Goal: Task Accomplishment & Management: Complete application form

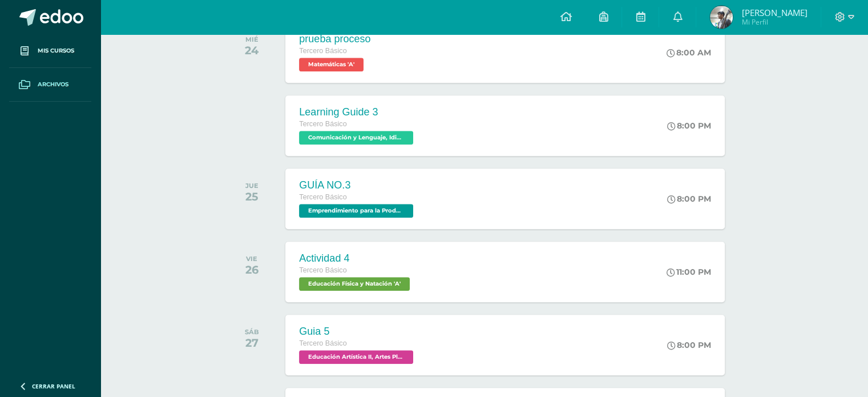
scroll to position [1085, 0]
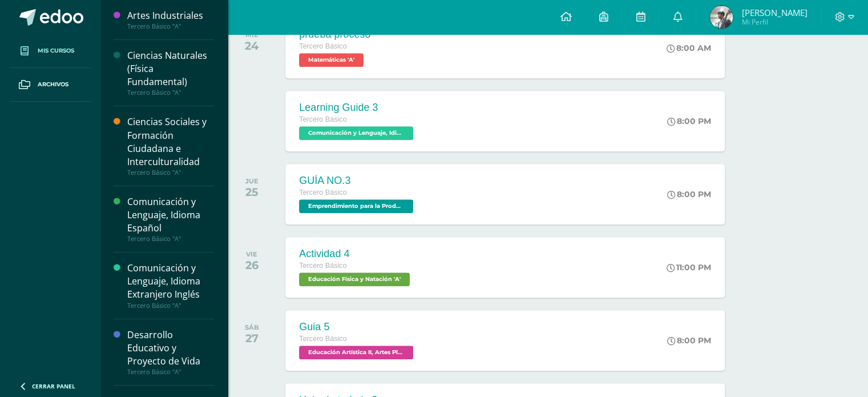
click at [62, 41] on link "Mis cursos" at bounding box center [50, 51] width 82 height 34
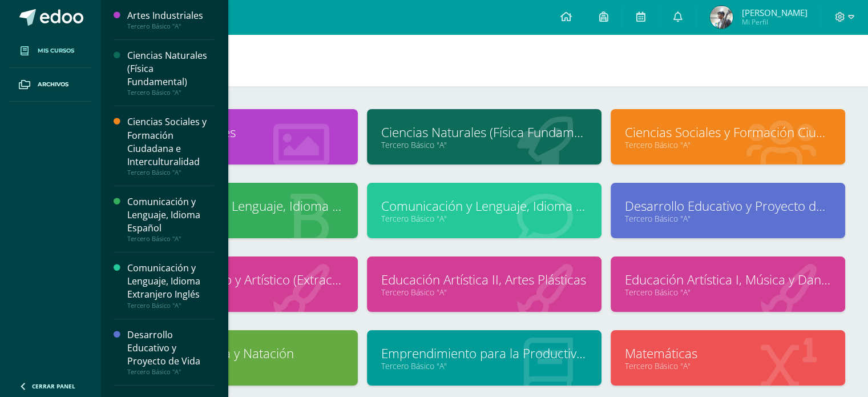
click at [504, 26] on div "Configuración Cerrar sesión [PERSON_NAME] Mi [PERSON_NAME] 1063 avisos sin leer…" at bounding box center [484, 17] width 768 height 34
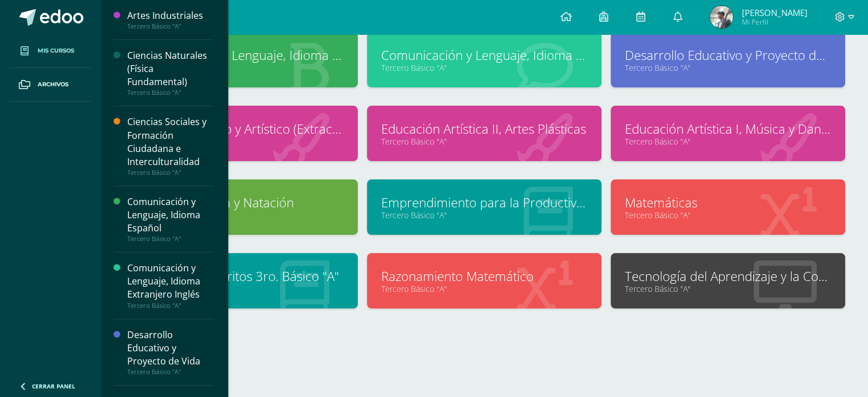
scroll to position [151, 0]
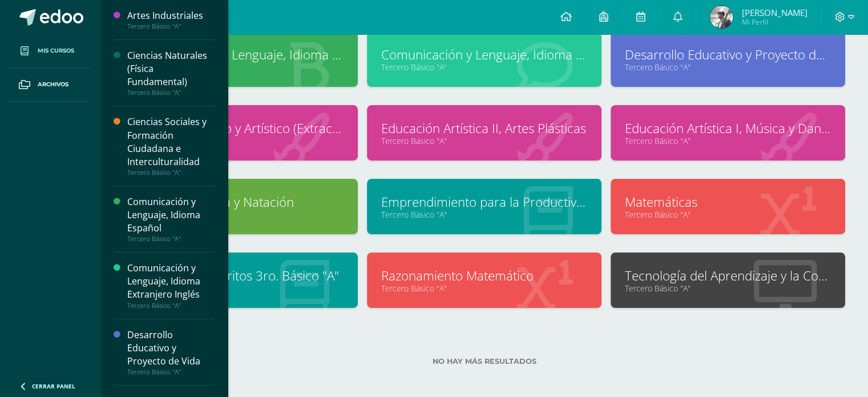
click at [679, 270] on link "Tecnología del Aprendizaje y la Comunicación (TIC)" at bounding box center [728, 276] width 206 height 18
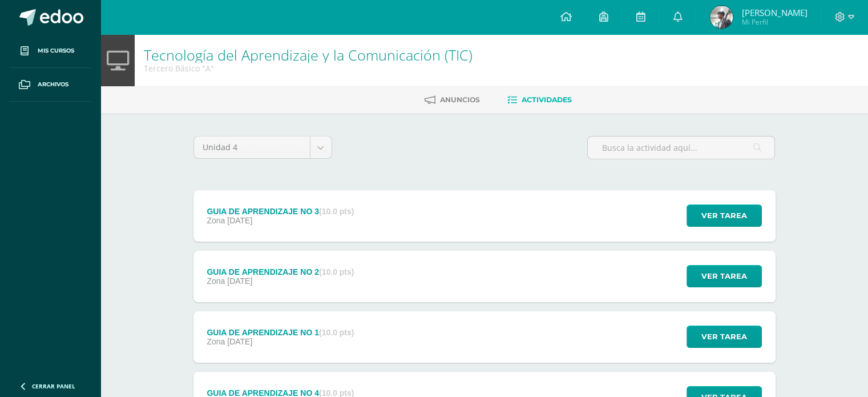
click at [578, 211] on div "GUIA DE APRENDIZAJE NO 3 (10.0 pts) Zona 07 de Septiembre Ver tarea GUIA DE APR…" at bounding box center [485, 215] width 582 height 51
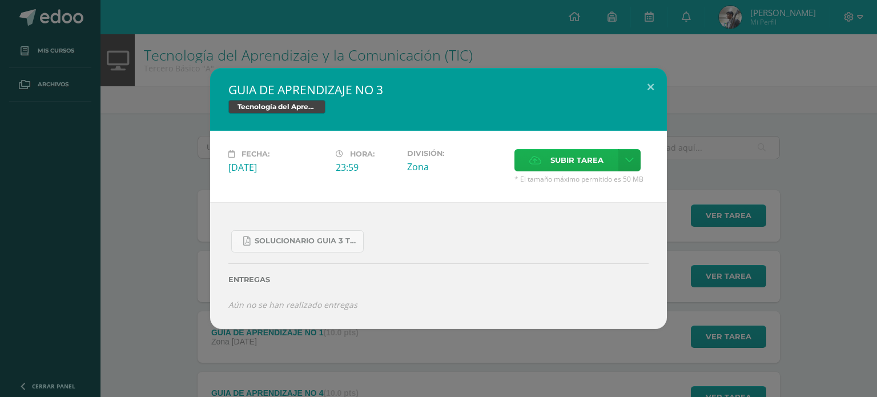
click at [545, 163] on label "Subir tarea" at bounding box center [566, 160] width 104 height 22
click at [0, 0] on input "Subir tarea" at bounding box center [0, 0] width 0 height 0
click at [626, 159] on icon at bounding box center [629, 160] width 9 height 10
click at [604, 187] on link "Subir enlace" at bounding box center [589, 185] width 114 height 18
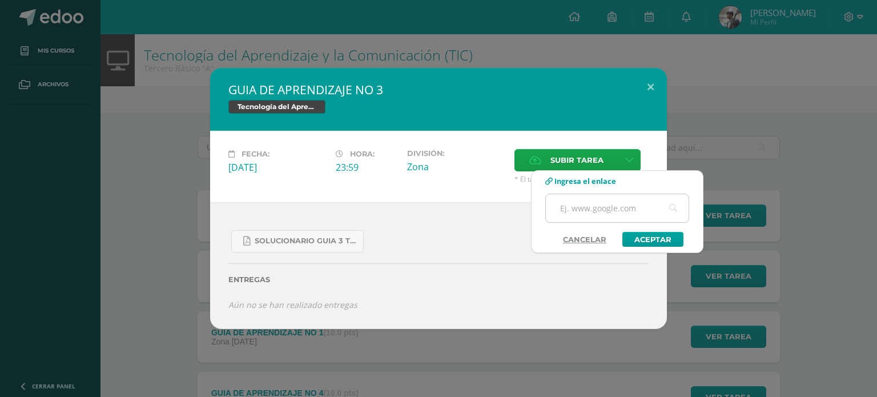
click at [606, 207] on input "text" at bounding box center [617, 208] width 143 height 28
paste input "https://youtu.be/If5piO8yVtA"
type input "https://youtu.be/If5piO8yVtA"
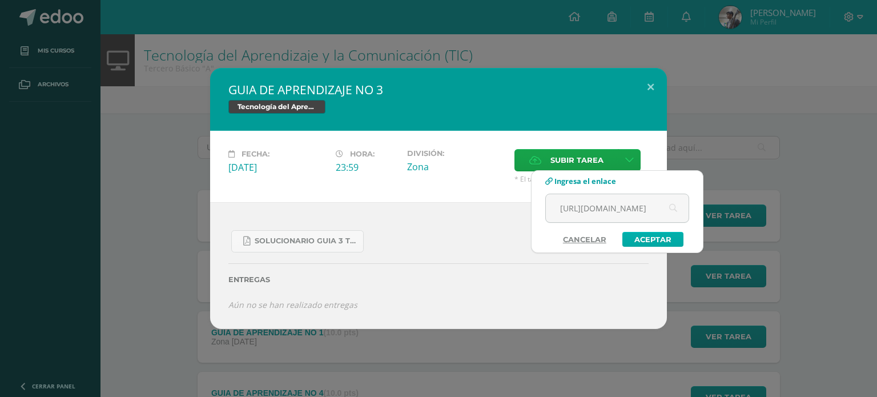
click at [637, 238] on link "Aceptar" at bounding box center [652, 239] width 61 height 15
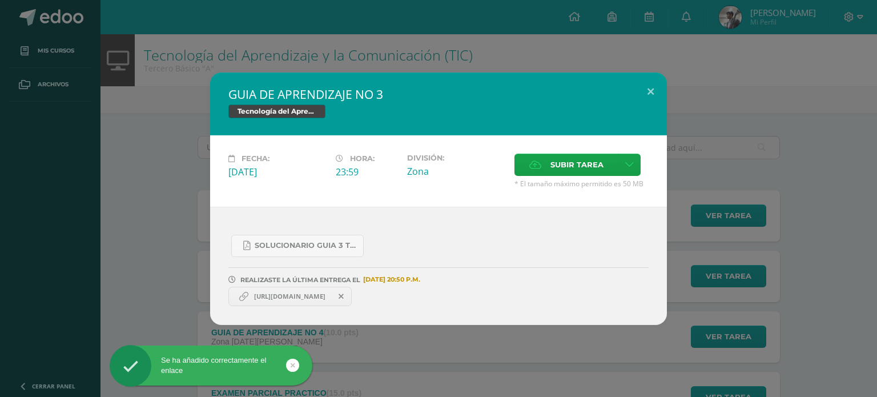
click at [281, 301] on link "https://youtu.be/If5piO8yVtA" at bounding box center [289, 296] width 123 height 19
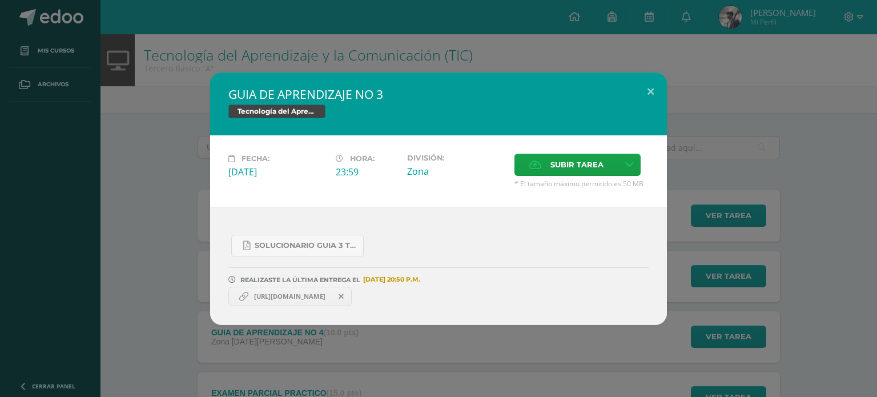
click at [292, 296] on span "https://youtu.be/If5piO8yVtA" at bounding box center [289, 296] width 83 height 9
click at [303, 296] on span "https://youtu.be/If5piO8yVtA" at bounding box center [289, 296] width 83 height 9
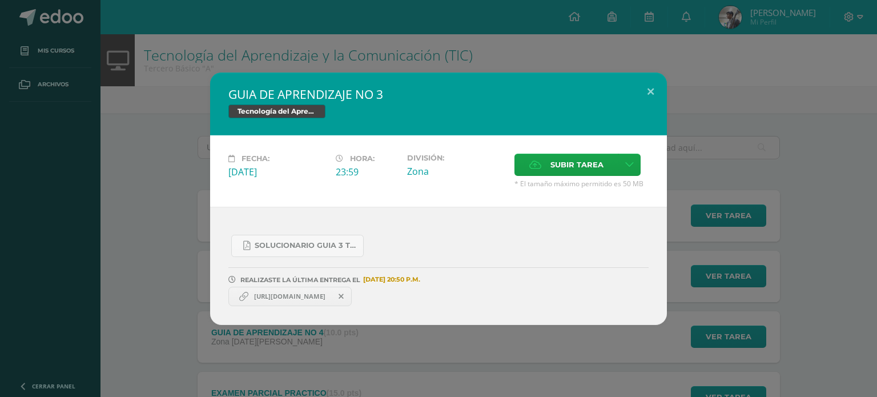
click at [303, 296] on span "https://youtu.be/If5piO8yVtA" at bounding box center [289, 296] width 83 height 9
